Goal: Use online tool/utility: Utilize a website feature to perform a specific function

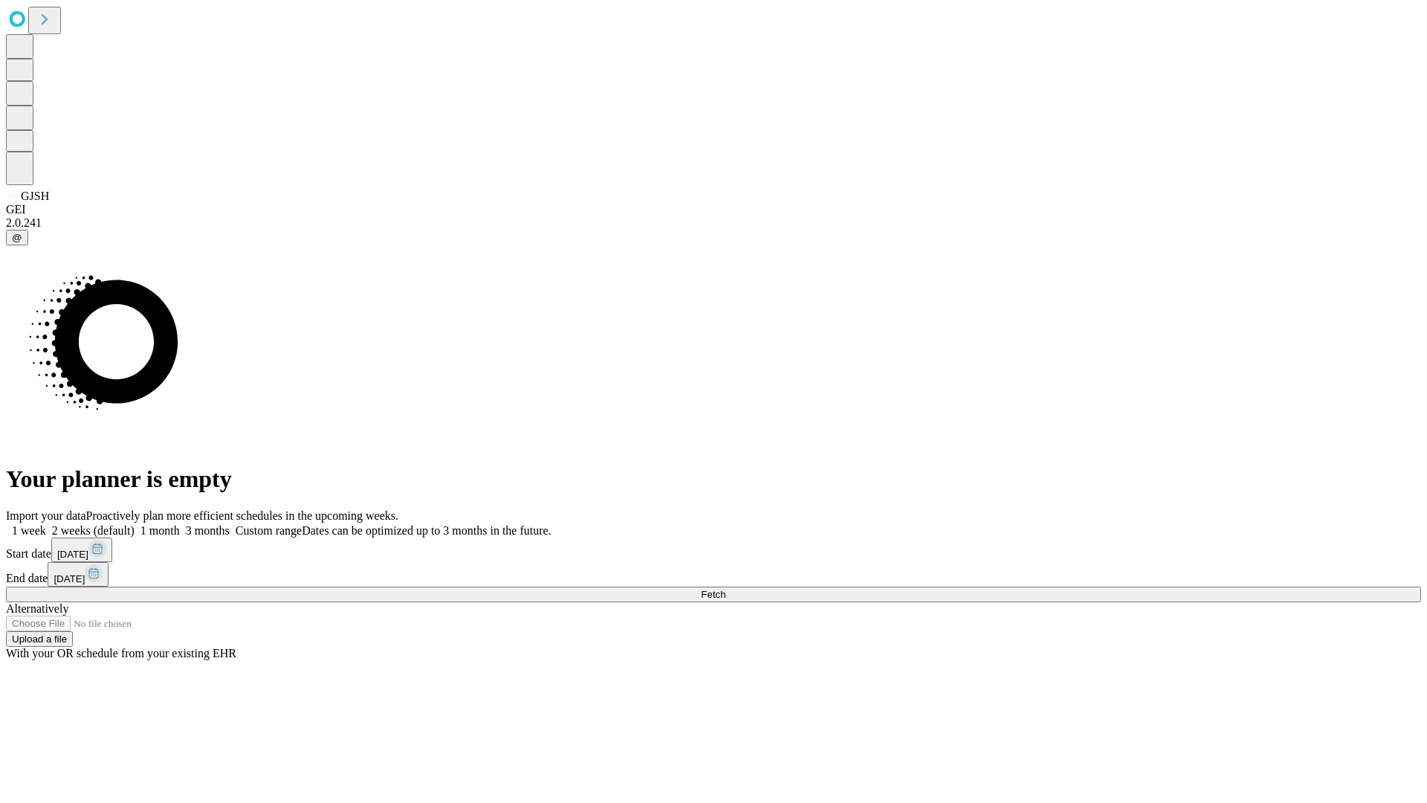
click at [726, 589] on span "Fetch" at bounding box center [713, 594] width 25 height 11
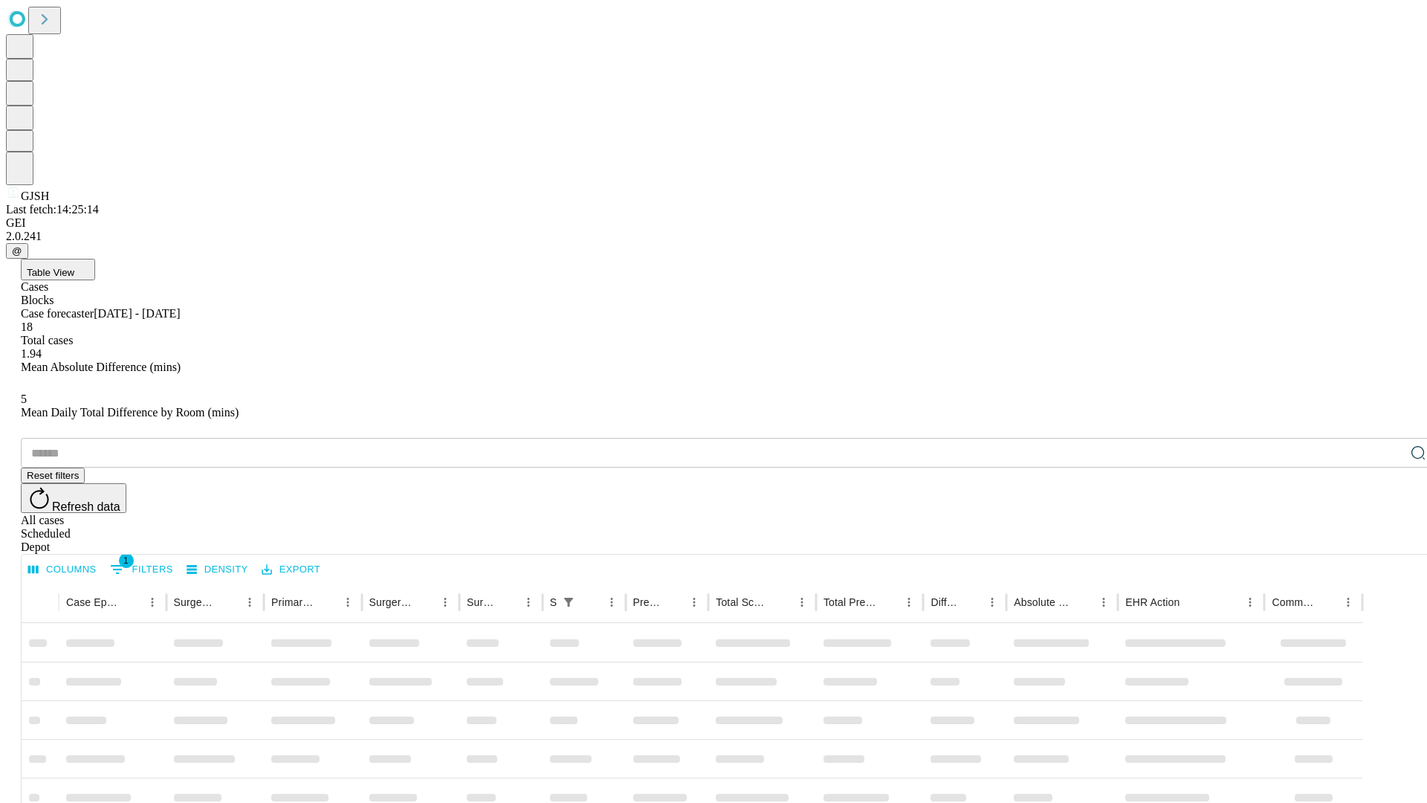
click at [74, 267] on span "Table View" at bounding box center [51, 272] width 48 height 11
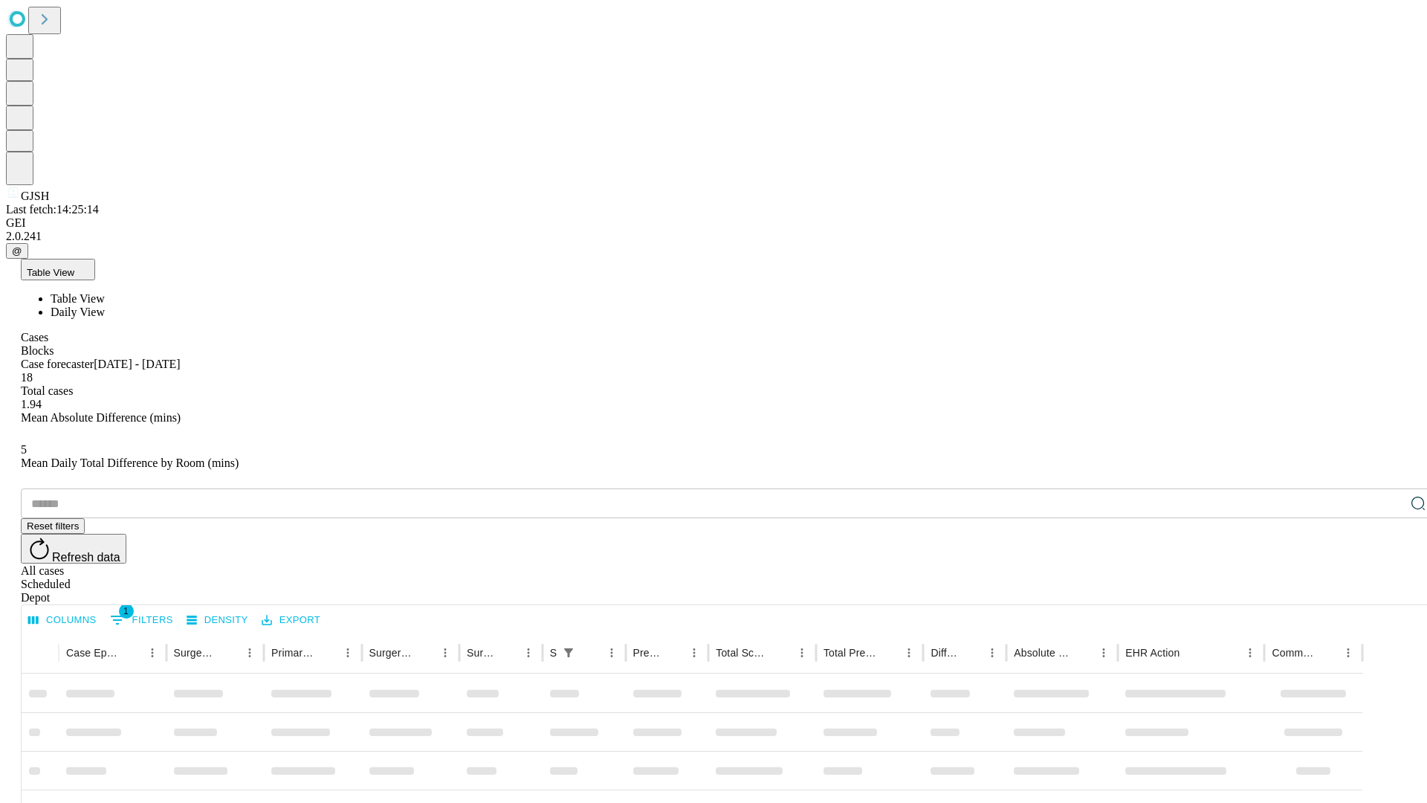
click at [105, 306] on span "Daily View" at bounding box center [78, 312] width 54 height 13
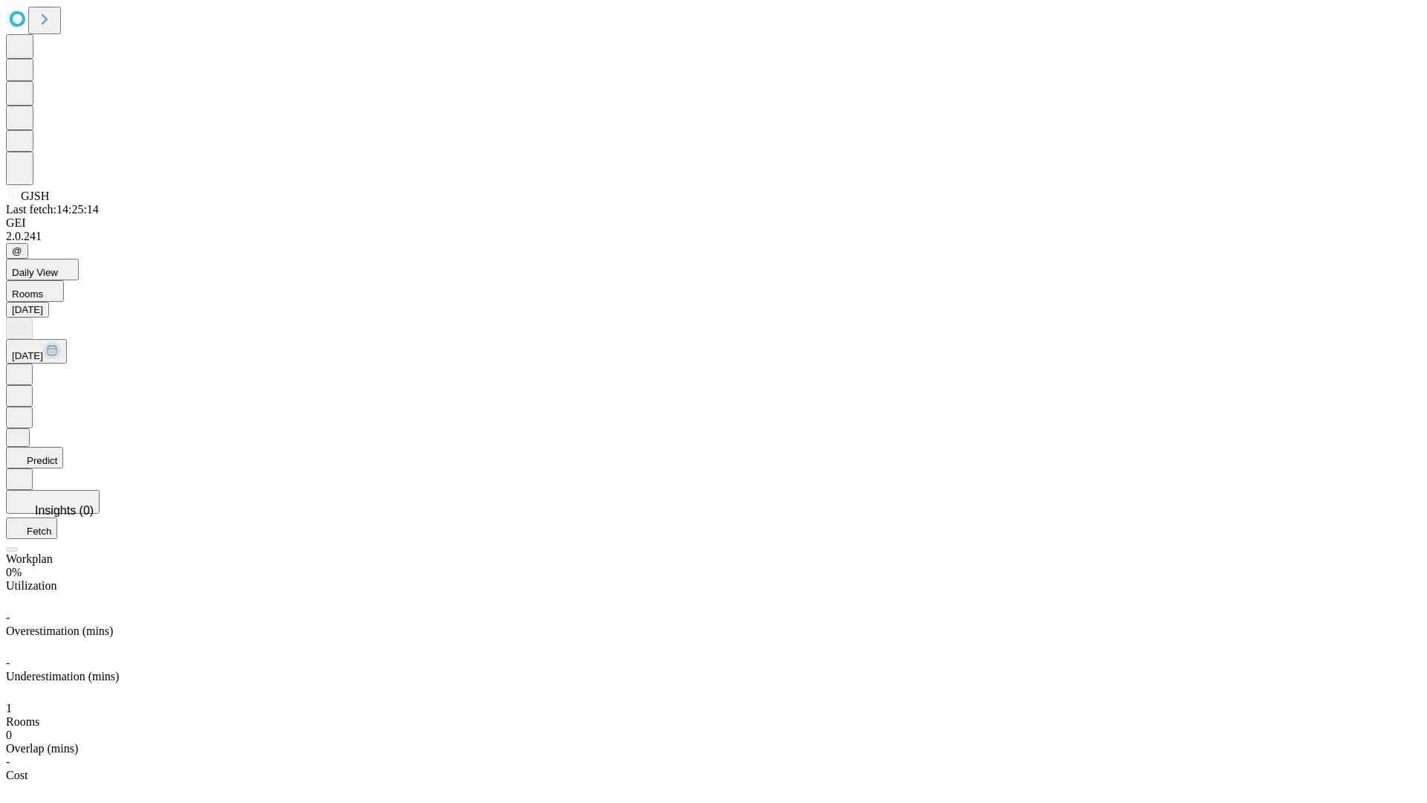
click at [63, 447] on button "Predict" at bounding box center [34, 458] width 57 height 22
